Goal: Task Accomplishment & Management: Complete application form

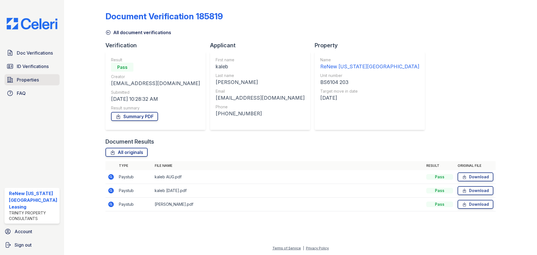
click at [36, 83] on span "Properties" at bounding box center [28, 79] width 22 height 7
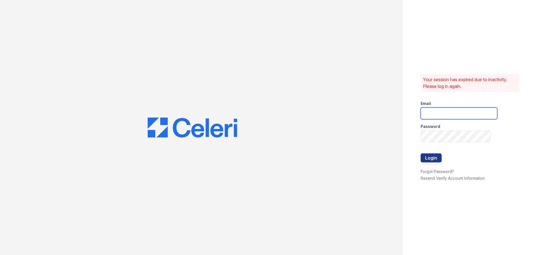
click at [467, 112] on input "email" at bounding box center [459, 113] width 77 height 12
type input "renewvirginiabeach@trinity-pm.com"
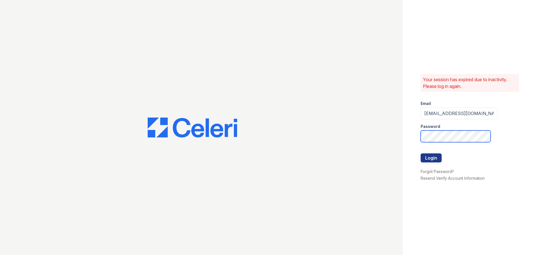
click at [421, 153] on button "Login" at bounding box center [431, 157] width 21 height 9
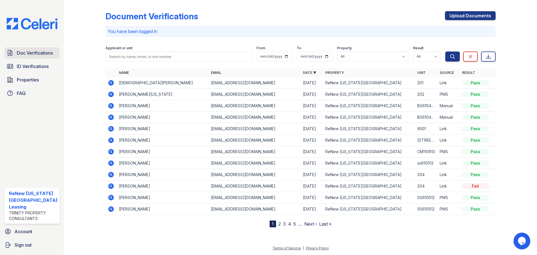
click at [32, 53] on span "Doc Verifications" at bounding box center [35, 53] width 36 height 7
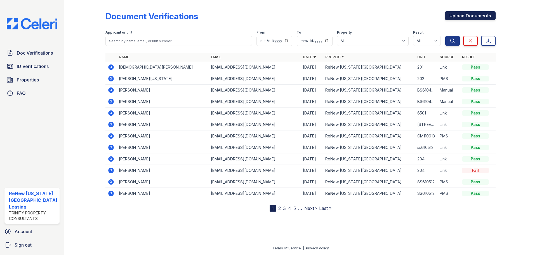
click at [456, 12] on link "Upload Documents" at bounding box center [470, 15] width 51 height 9
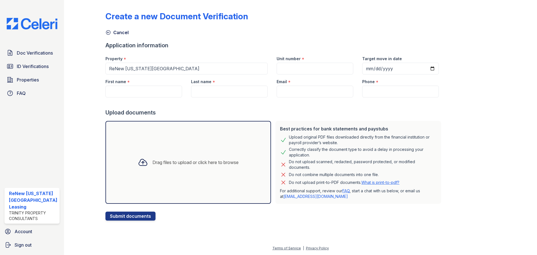
click at [294, 62] on div "Unit number *" at bounding box center [315, 56] width 77 height 11
drag, startPoint x: 291, startPoint y: 74, endPoint x: 290, endPoint y: 69, distance: 4.3
click at [291, 73] on input "Unit number" at bounding box center [315, 69] width 77 height 12
type input "BS6104 203"
click at [427, 69] on input "Target move in date" at bounding box center [400, 69] width 77 height 12
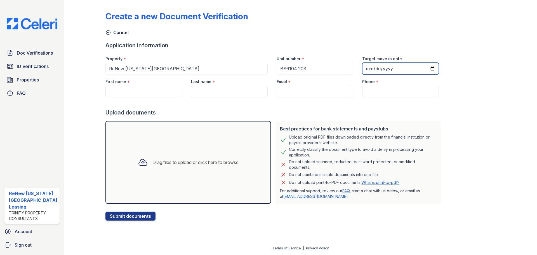
type input "[DATE]"
click at [160, 88] on input "First name" at bounding box center [143, 92] width 77 height 12
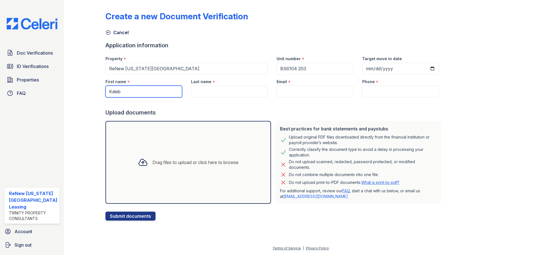
type input "Kaleb"
click at [203, 95] on input "Last name" at bounding box center [229, 92] width 77 height 12
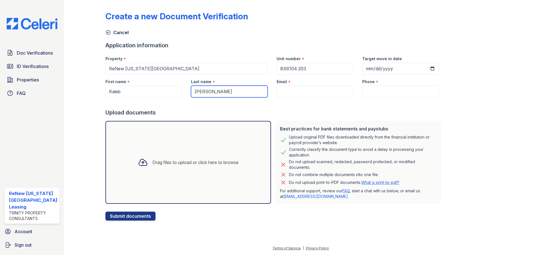
type input "[PERSON_NAME]"
click at [292, 88] on input "Email" at bounding box center [315, 92] width 77 height 12
paste input "[EMAIL_ADDRESS][DOMAIN_NAME]"
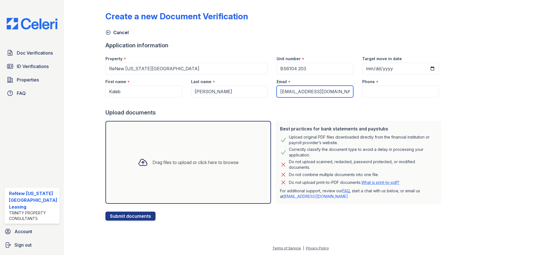
type input "[EMAIL_ADDRESS][DOMAIN_NAME]"
click at [369, 91] on input "Phone" at bounding box center [400, 92] width 77 height 12
paste input "[PHONE_NUMBER]"
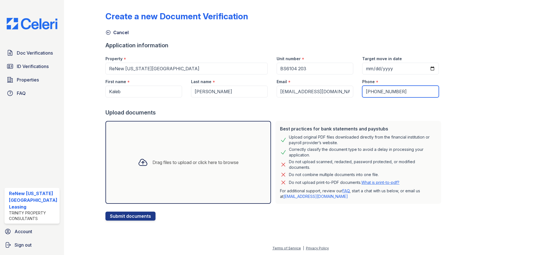
type input "[PHONE_NUMBER]"
click at [198, 163] on div "Drag files to upload or click here to browse" at bounding box center [195, 162] width 86 height 7
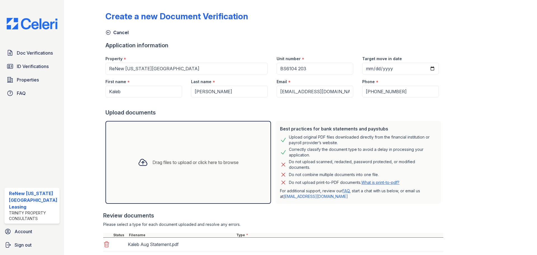
click at [192, 155] on div "Drag files to upload or click here to browse" at bounding box center [188, 162] width 110 height 19
click at [181, 165] on div "Drag files to upload or click here to browse" at bounding box center [195, 162] width 86 height 7
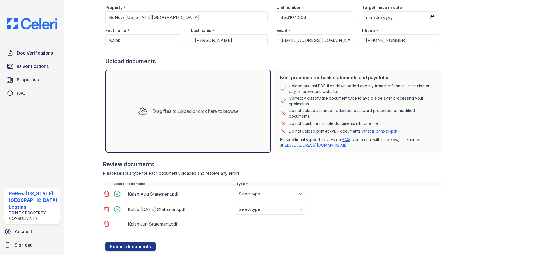
scroll to position [66, 0]
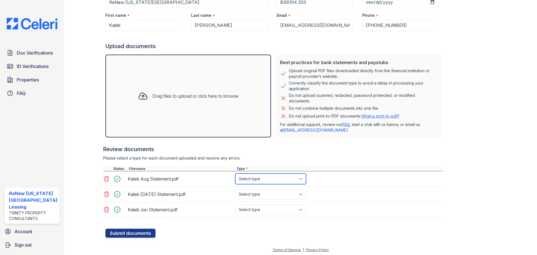
click at [268, 181] on select "Select type Paystub Bank Statement Offer Letter Tax Documents Benefit Award Let…" at bounding box center [270, 178] width 71 height 11
select select "bank_statement"
click at [235, 173] on select "Select type Paystub Bank Statement Offer Letter Tax Documents Benefit Award Let…" at bounding box center [270, 178] width 71 height 11
click at [272, 193] on select "Select type Paystub Bank Statement Offer Letter Tax Documents Benefit Award Let…" at bounding box center [270, 194] width 71 height 11
select select "bank_statement"
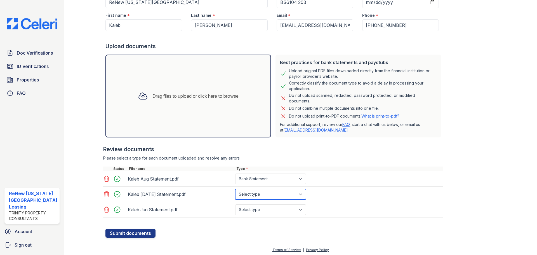
click at [235, 189] on select "Select type Paystub Bank Statement Offer Letter Tax Documents Benefit Award Let…" at bounding box center [270, 194] width 71 height 11
click at [276, 207] on select "Select type Paystub Bank Statement Offer Letter Tax Documents Benefit Award Let…" at bounding box center [270, 209] width 71 height 11
select select "bank_statement"
click at [235, 204] on select "Select type Paystub Bank Statement Offer Letter Tax Documents Benefit Award Let…" at bounding box center [270, 209] width 71 height 11
click at [115, 231] on button "Submit documents" at bounding box center [130, 233] width 50 height 9
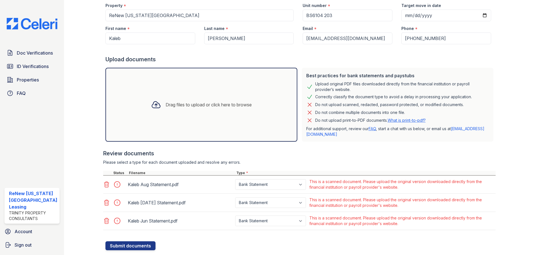
scroll to position [83, 0]
